Goal: Find specific page/section: Find specific page/section

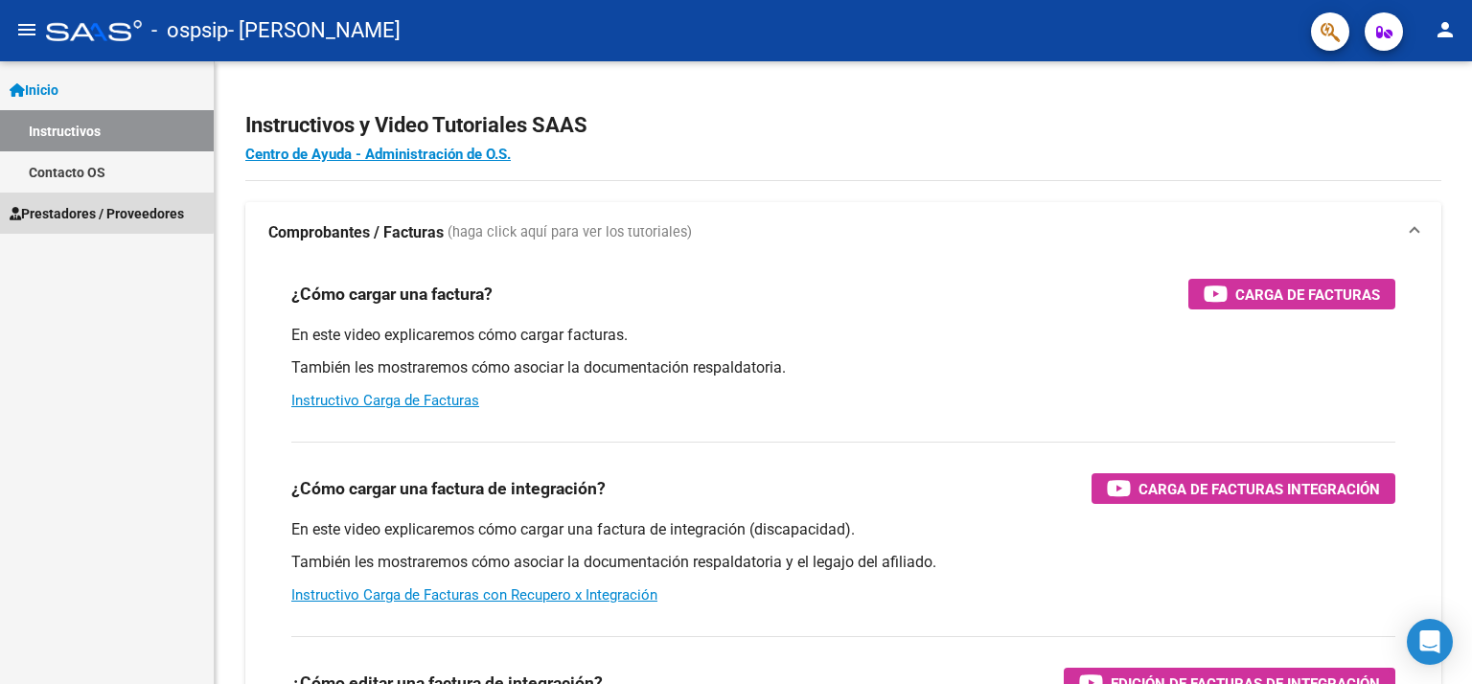
click at [92, 206] on span "Prestadores / Proveedores" at bounding box center [97, 213] width 174 height 21
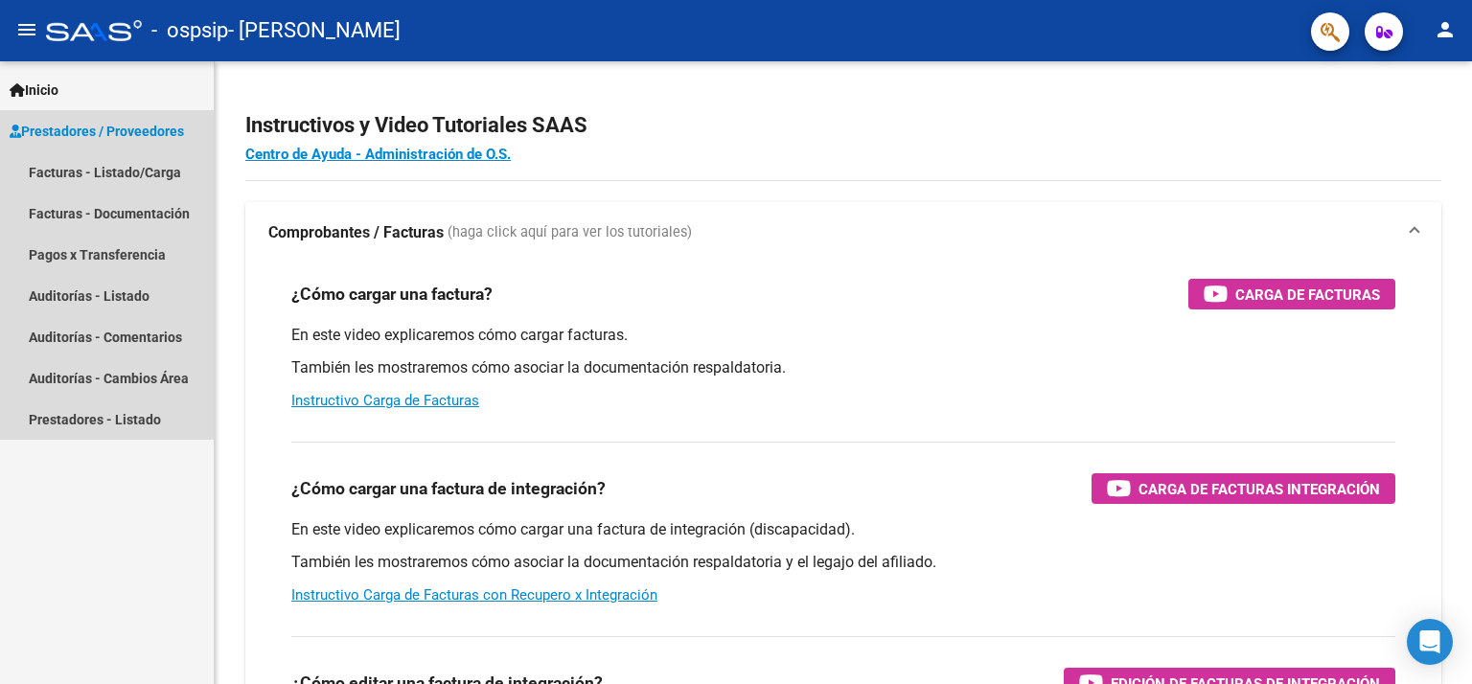
click at [126, 139] on span "Prestadores / Proveedores" at bounding box center [97, 131] width 174 height 21
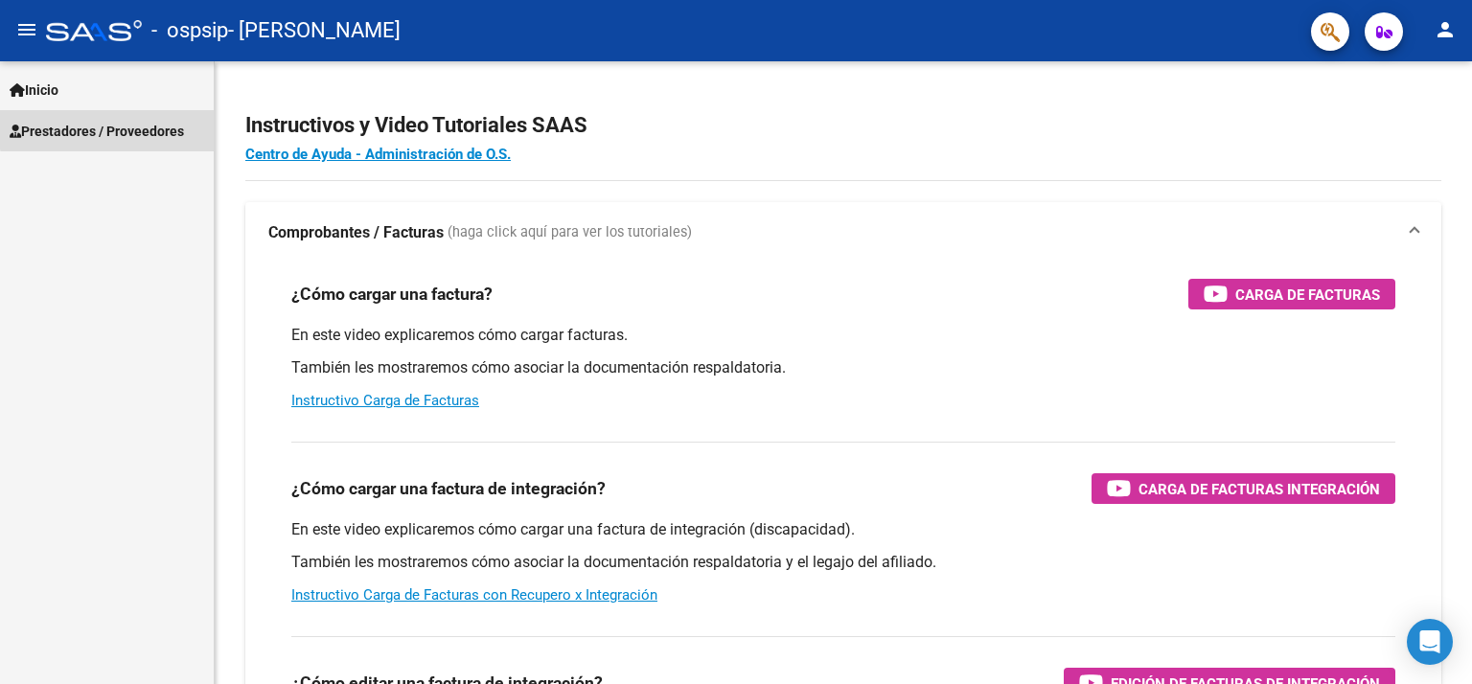
click at [127, 127] on span "Prestadores / Proveedores" at bounding box center [97, 131] width 174 height 21
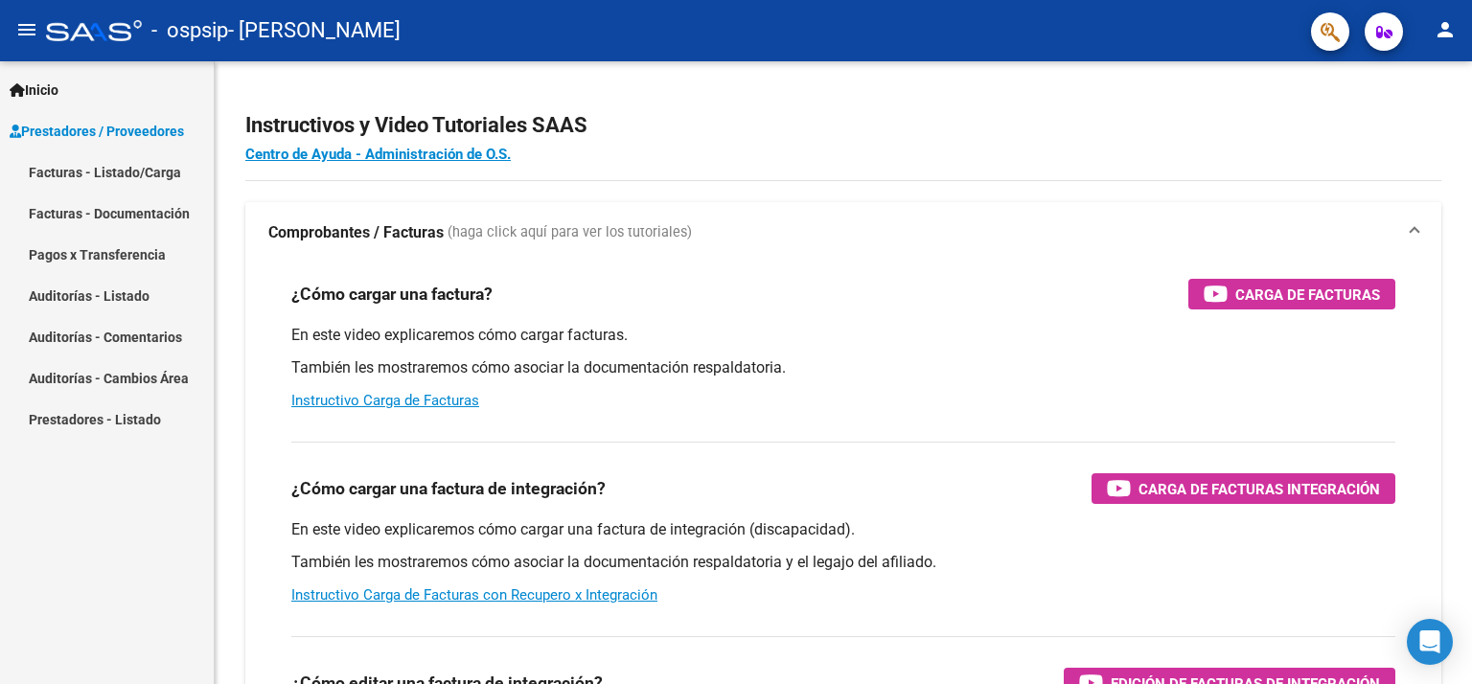
click at [120, 163] on link "Facturas - Listado/Carga" at bounding box center [107, 171] width 214 height 41
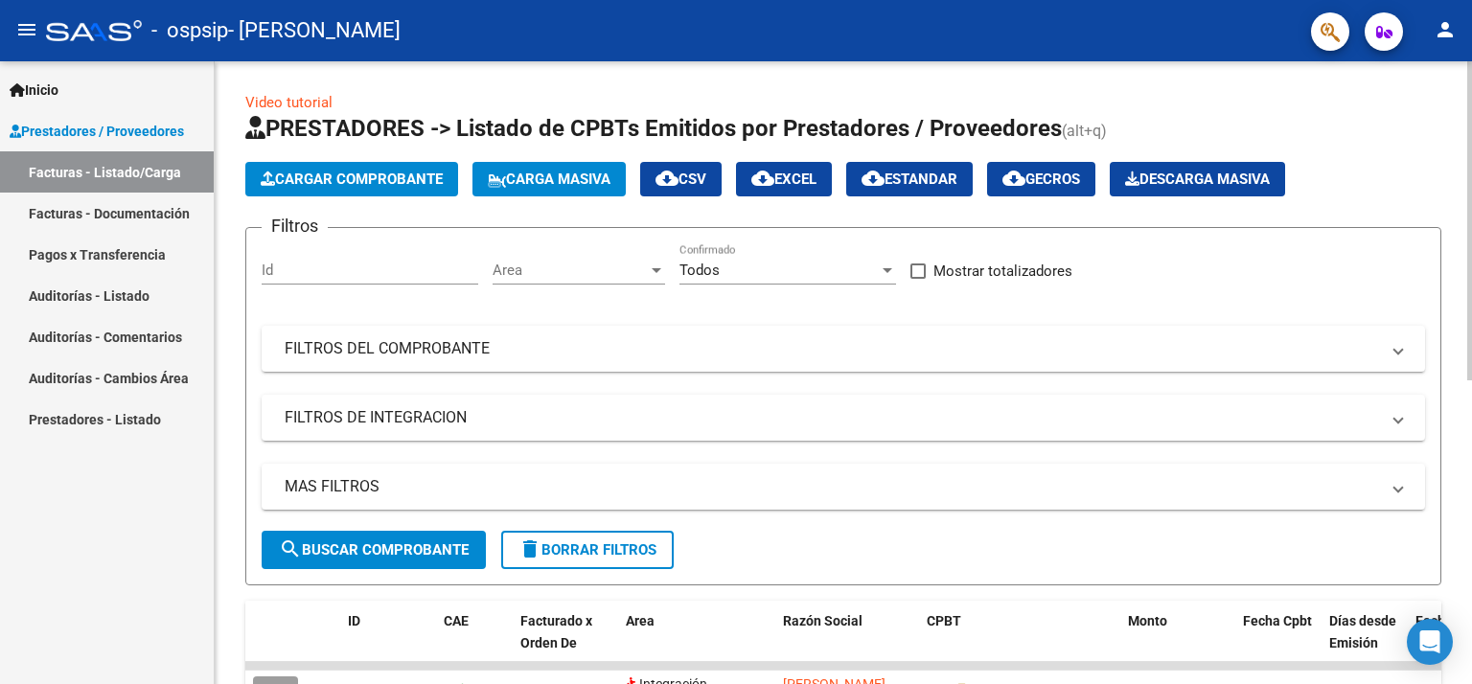
scroll to position [594, 0]
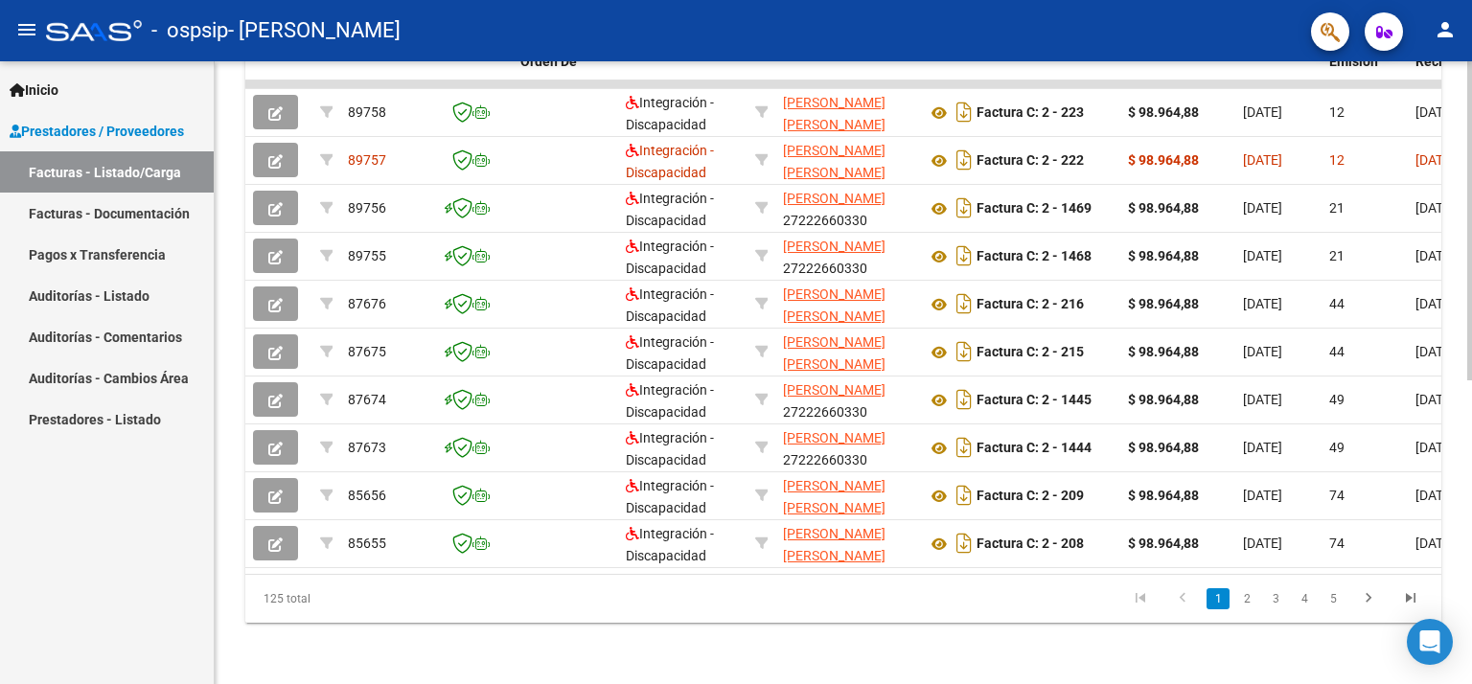
click at [1468, 616] on div at bounding box center [1470, 372] width 5 height 623
click at [1404, 596] on icon "go to last page" at bounding box center [1411, 601] width 25 height 23
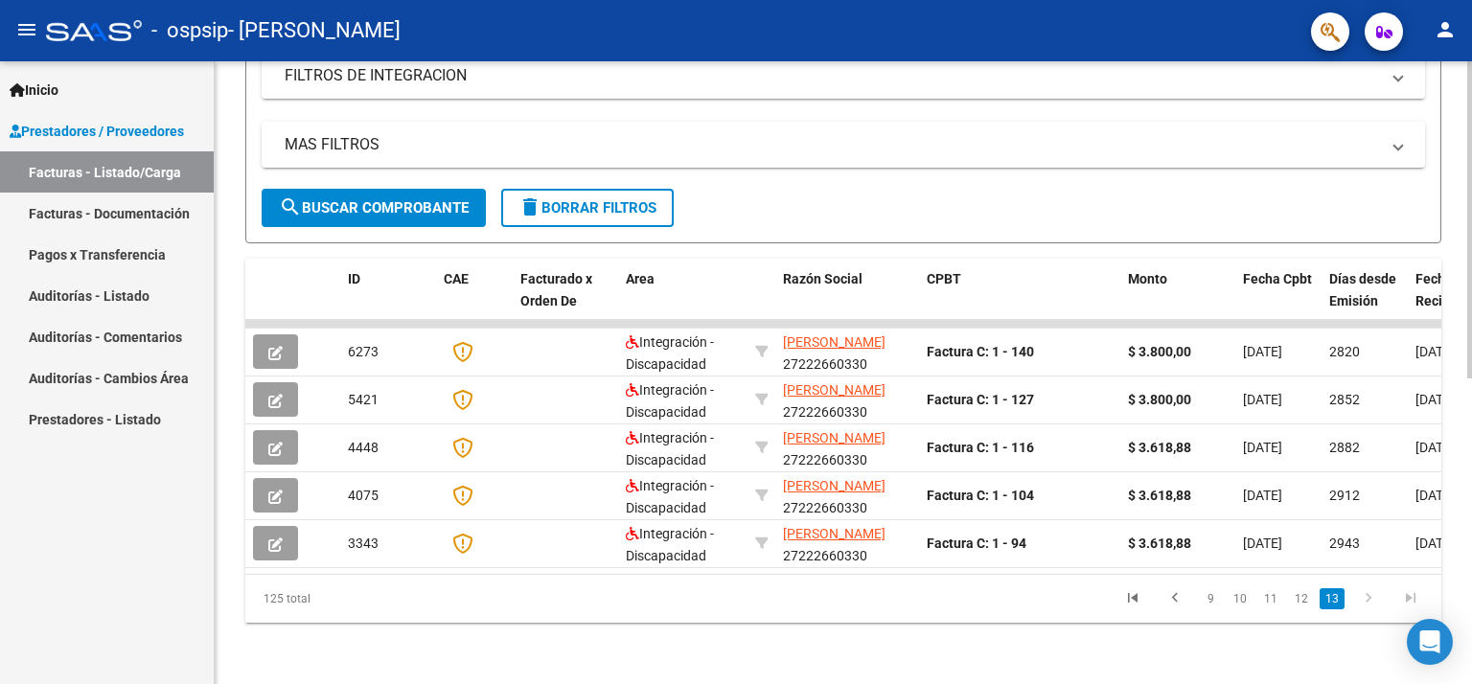
scroll to position [355, 0]
click at [1404, 596] on icon "go to last page" at bounding box center [1411, 601] width 25 height 23
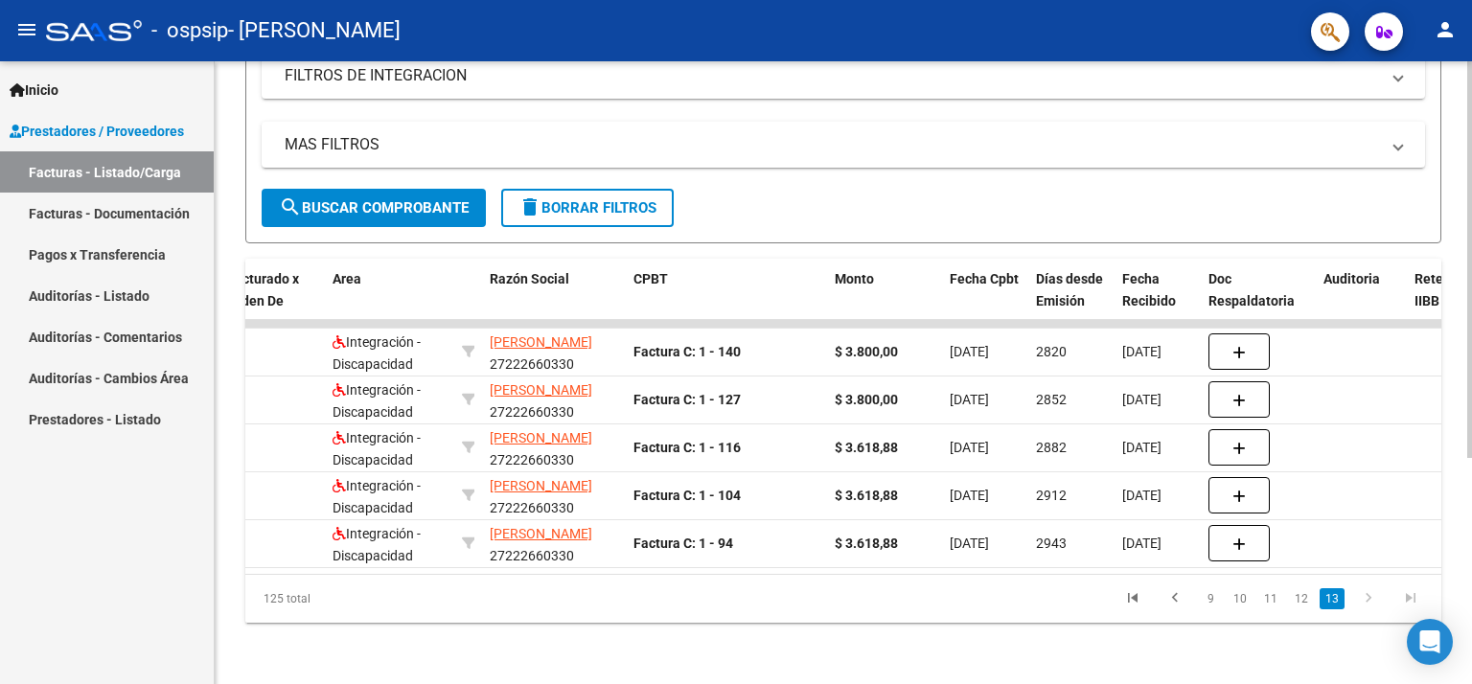
scroll to position [0, 0]
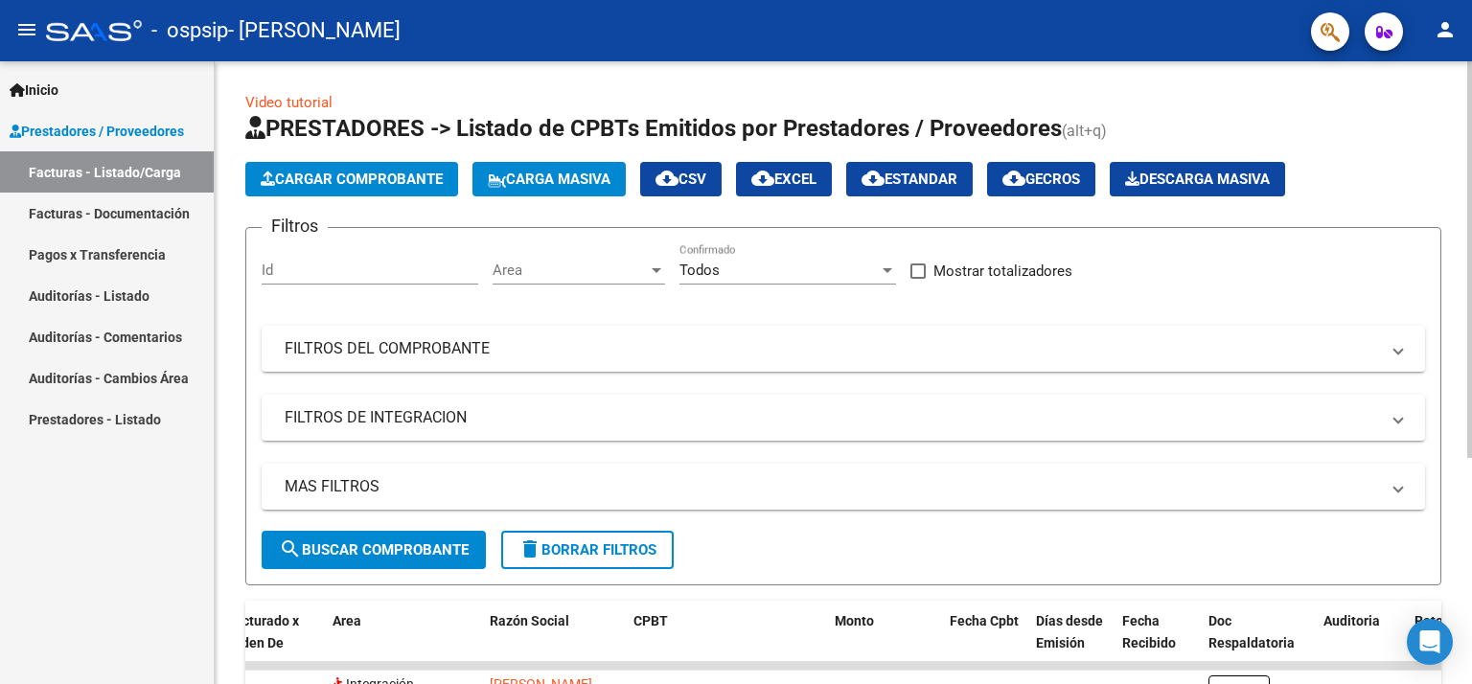
click at [1469, 233] on div at bounding box center [1470, 372] width 5 height 623
